Goal: Task Accomplishment & Management: Complete application form

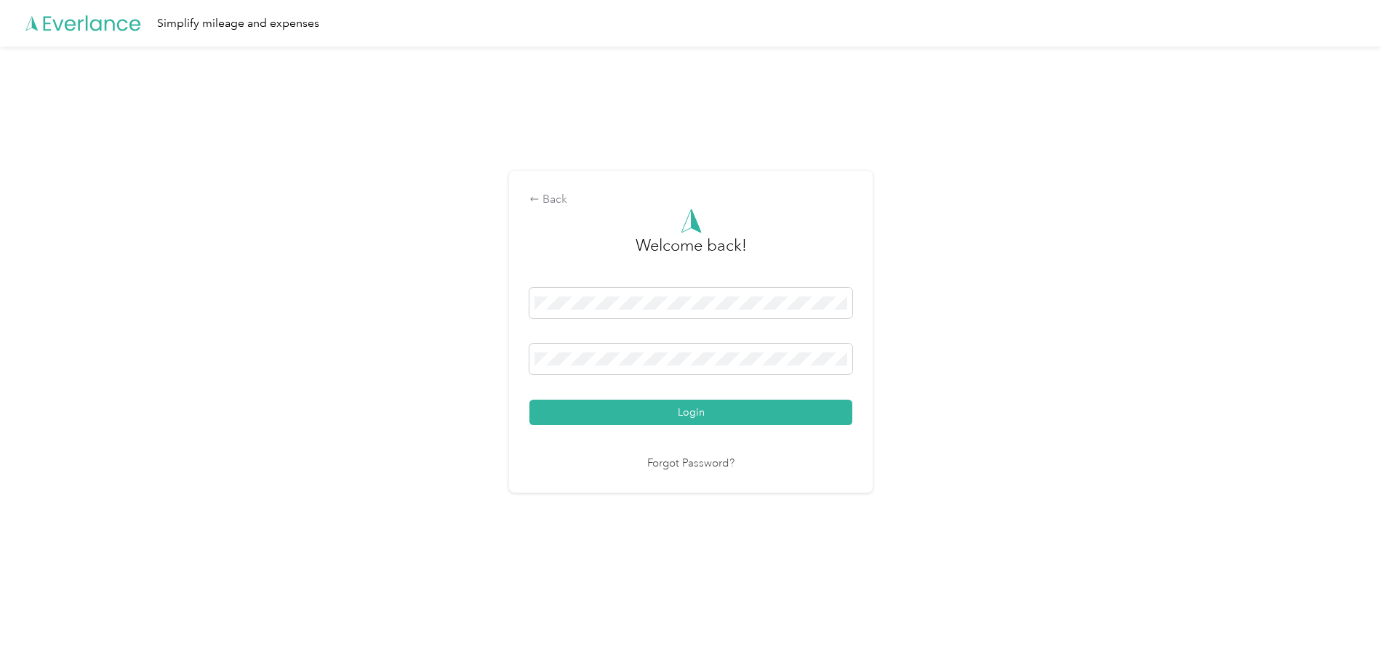
click at [529, 400] on button "Login" at bounding box center [690, 412] width 323 height 25
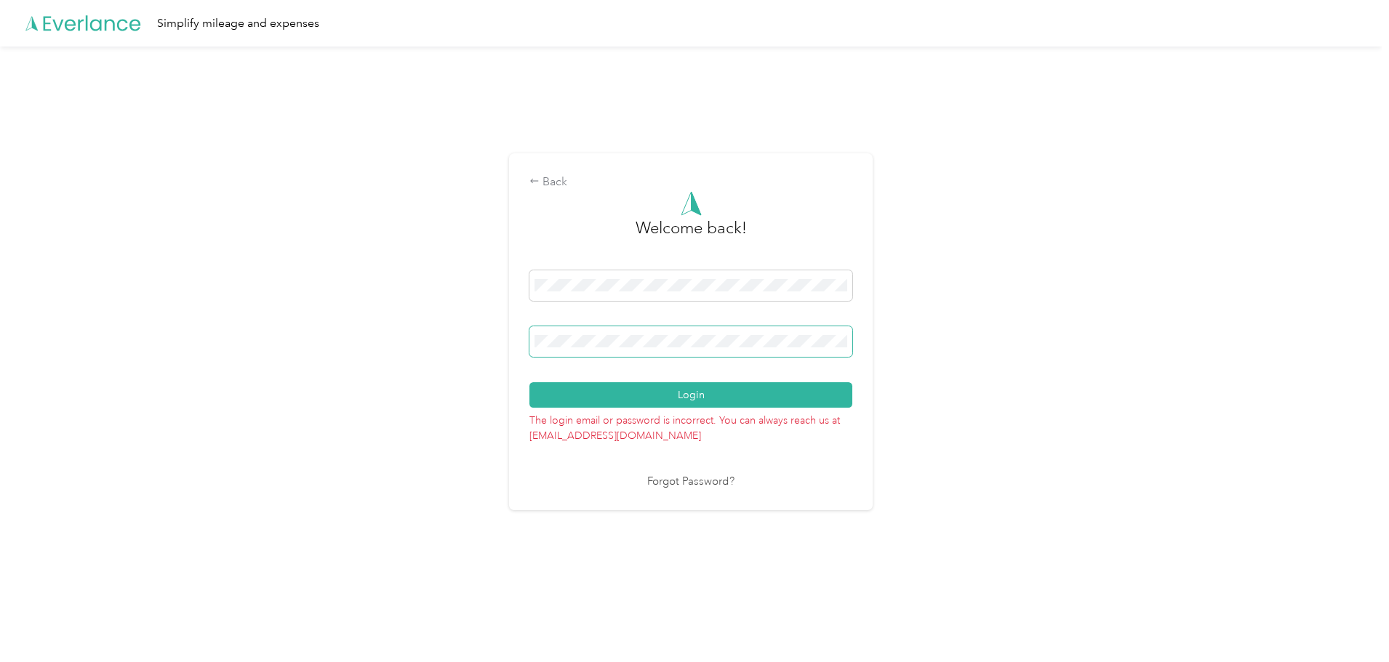
click at [529, 382] on button "Login" at bounding box center [690, 394] width 323 height 25
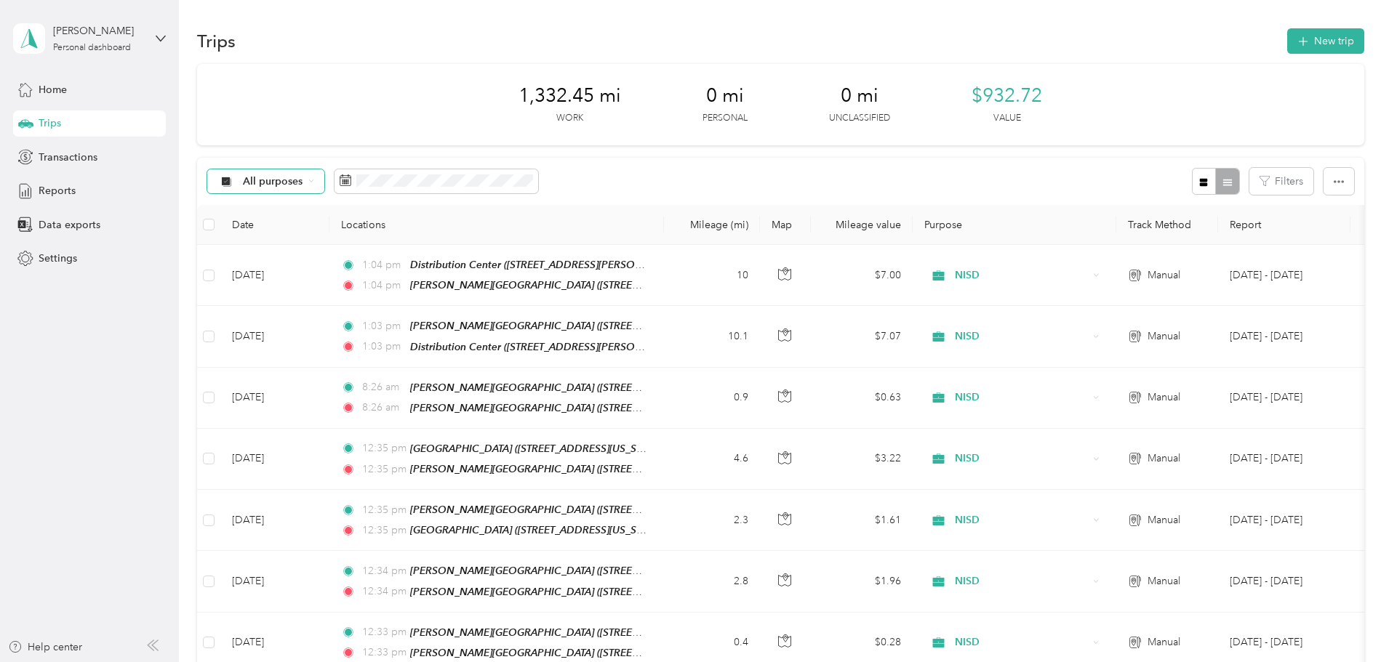
click at [236, 180] on icon at bounding box center [226, 182] width 18 height 12
click at [430, 177] on div "All purposes" at bounding box center [373, 181] width 332 height 27
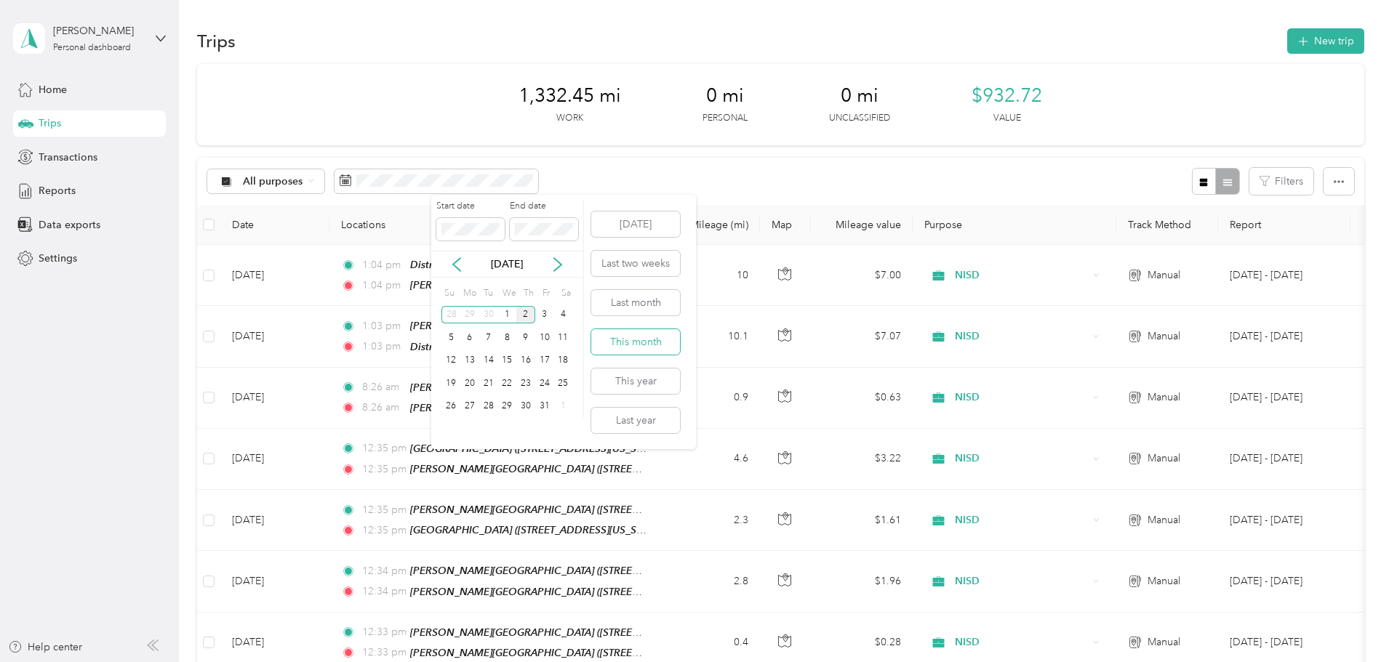
click at [634, 344] on button "This month" at bounding box center [635, 341] width 89 height 25
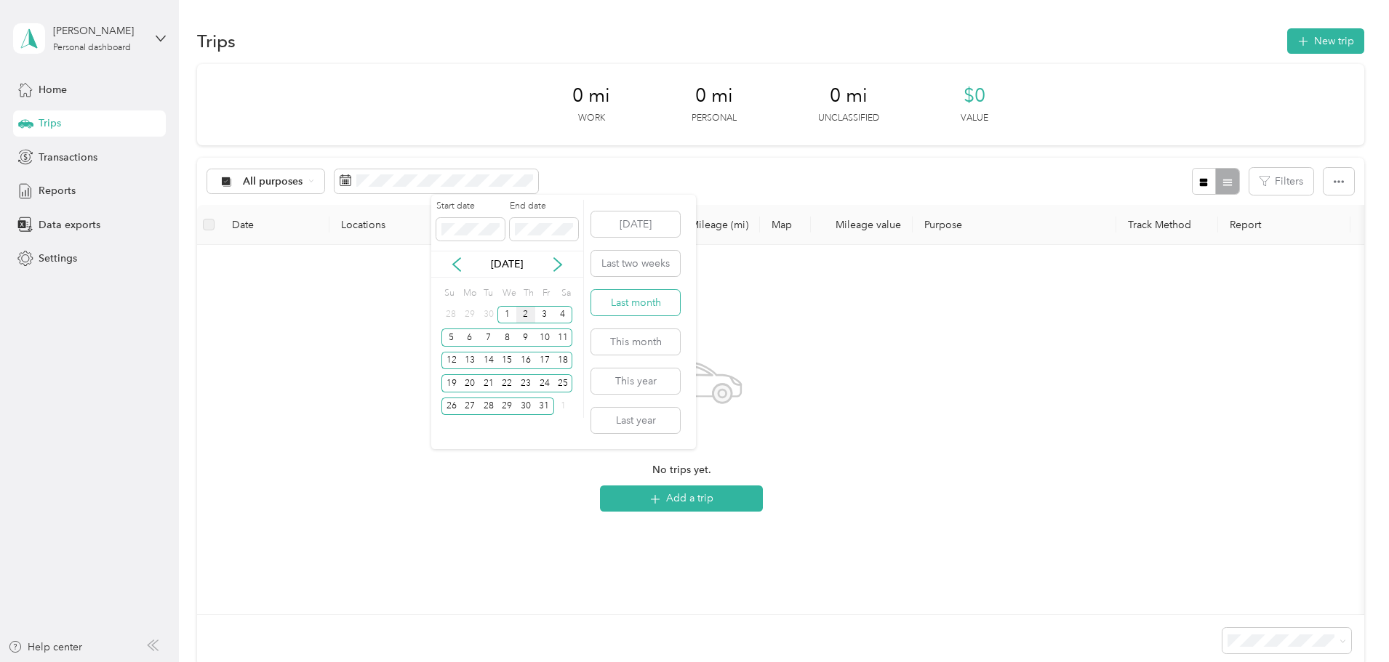
click at [625, 303] on button "Last month" at bounding box center [635, 302] width 89 height 25
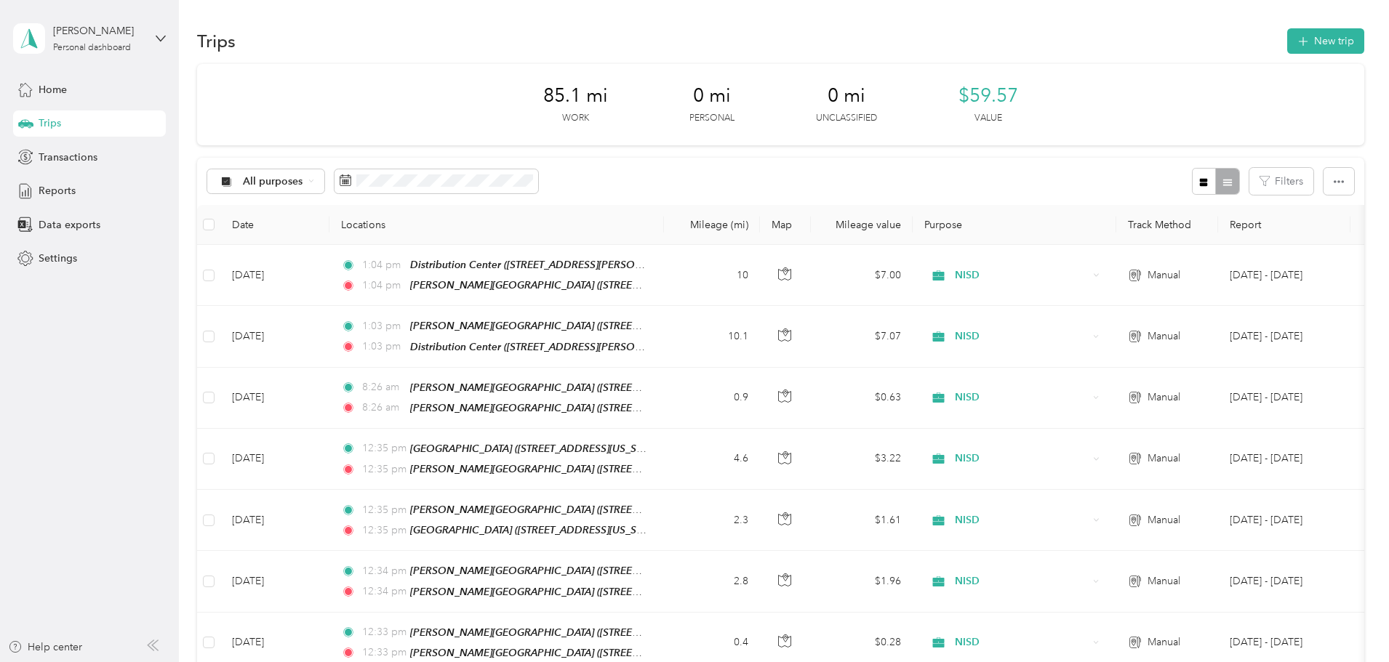
click at [152, 41] on div "[PERSON_NAME] Personal dashboard" at bounding box center [89, 38] width 153 height 51
click at [105, 193] on div "Reports" at bounding box center [89, 191] width 153 height 26
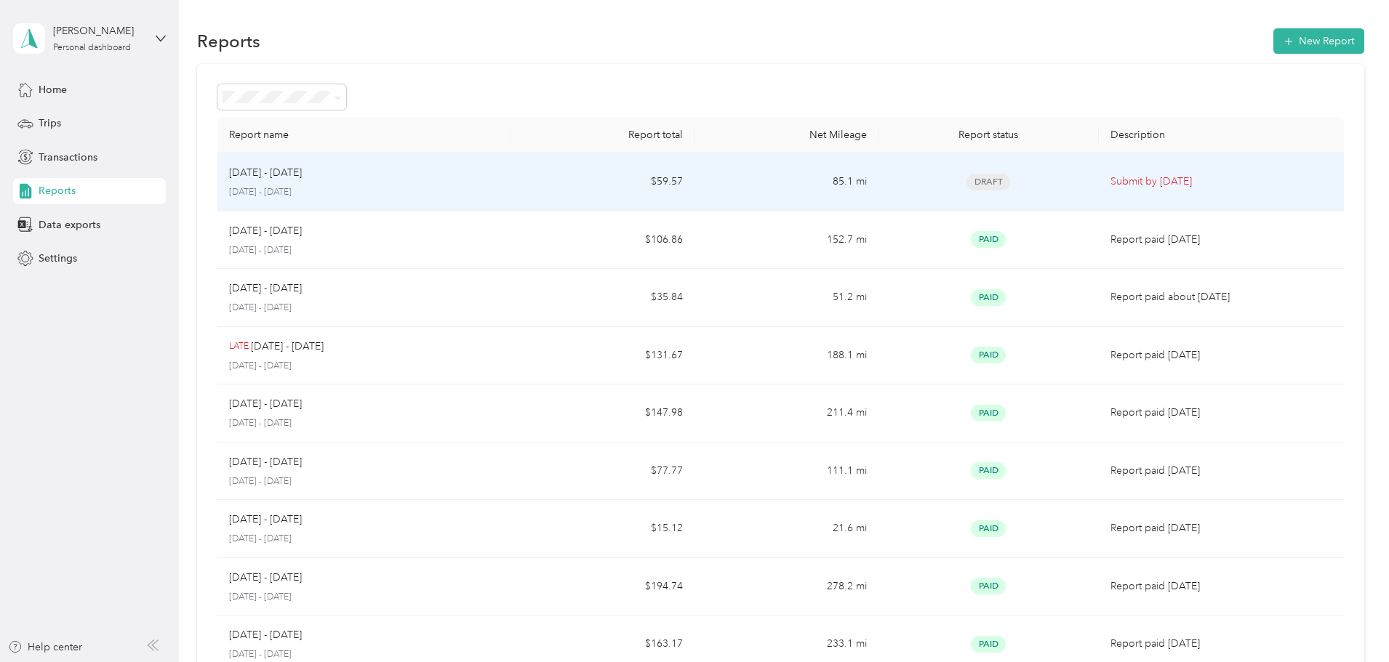
click at [772, 173] on td "85.1 mi" at bounding box center [785, 182] width 183 height 58
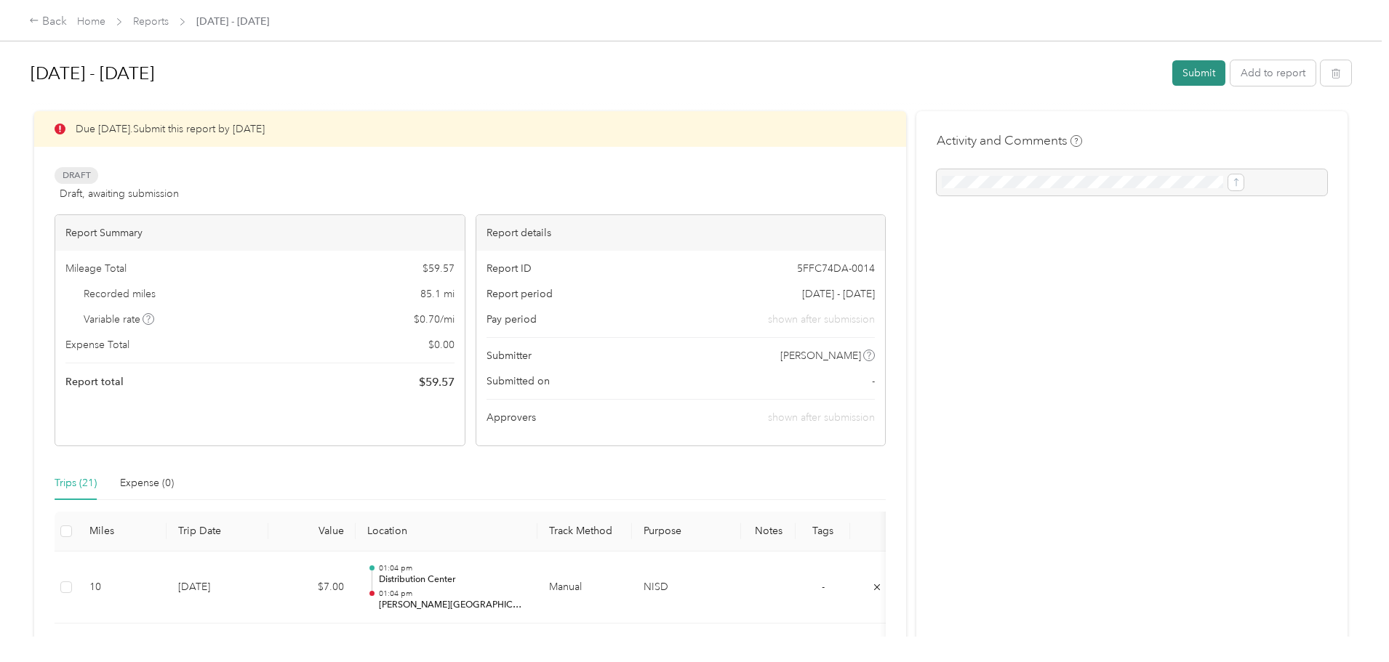
click at [1172, 62] on button "Submit" at bounding box center [1198, 72] width 53 height 25
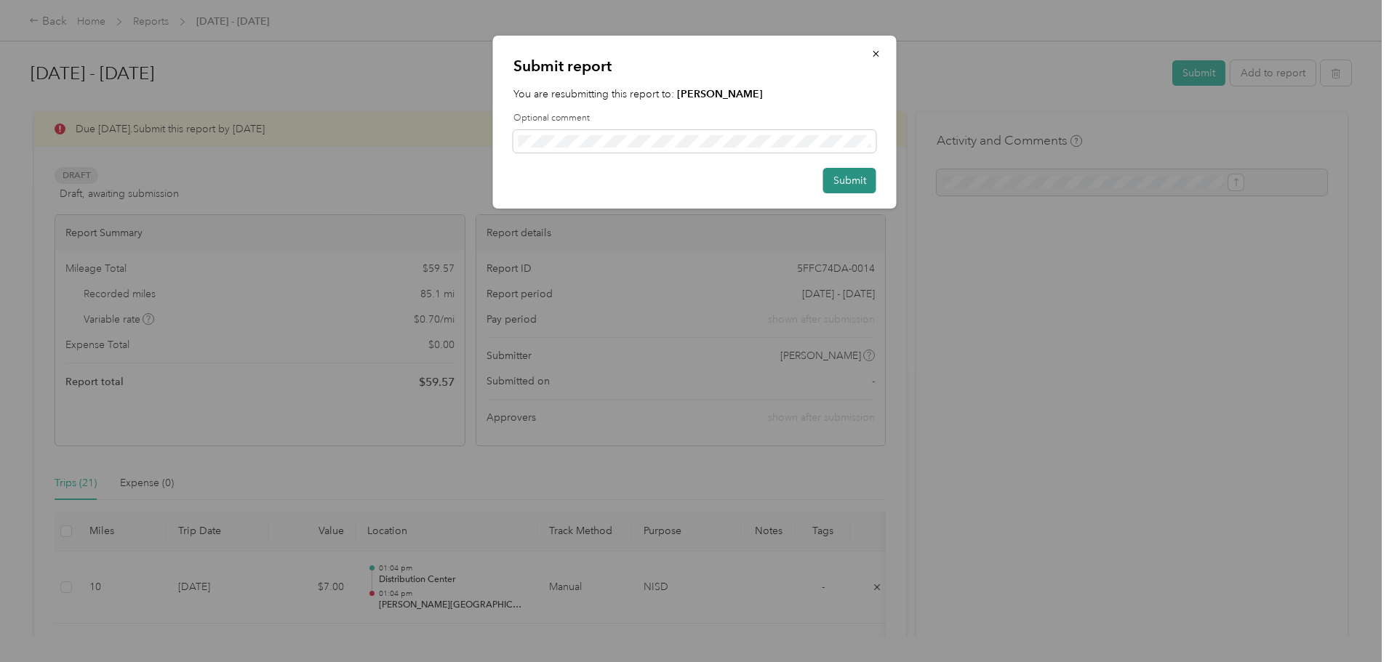
click at [857, 177] on button "Submit" at bounding box center [849, 180] width 53 height 25
